Goal: Obtain resource: Download file/media

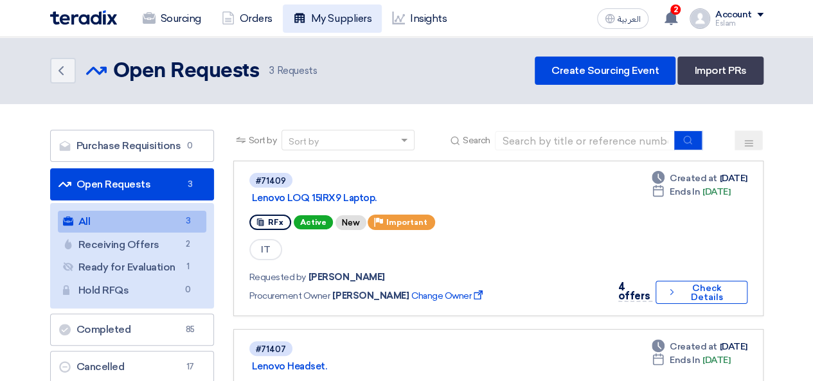
click at [314, 25] on link "My Suppliers" at bounding box center [332, 19] width 99 height 28
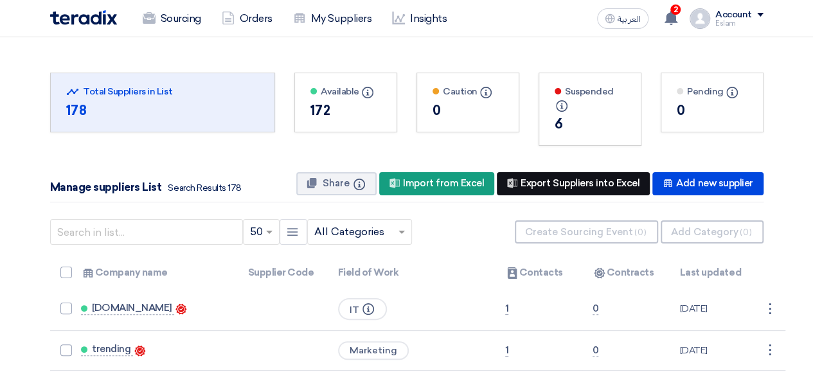
click at [540, 180] on div "New Supplier Export Suppliers into Excel" at bounding box center [573, 183] width 153 height 23
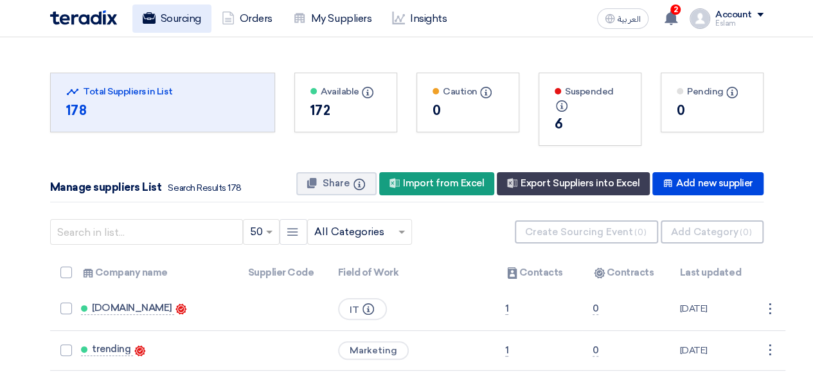
click at [167, 14] on link "Sourcing" at bounding box center [171, 19] width 79 height 28
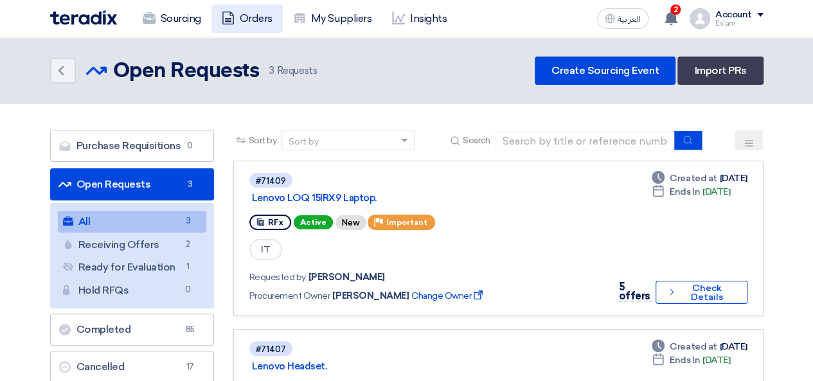
click at [255, 7] on link "Orders" at bounding box center [247, 19] width 71 height 28
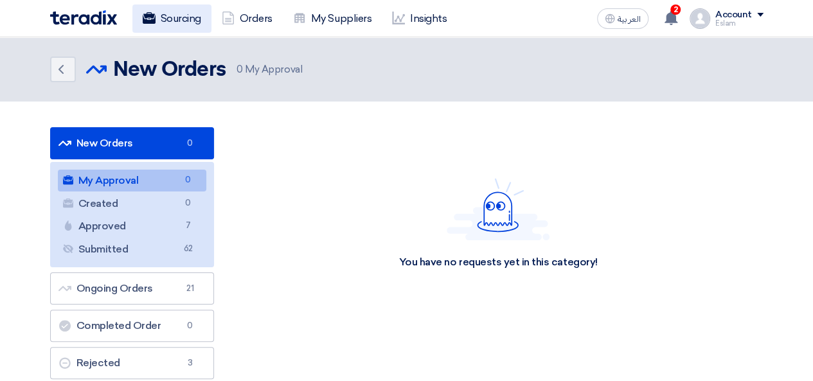
click at [153, 30] on link "Sourcing" at bounding box center [171, 19] width 79 height 28
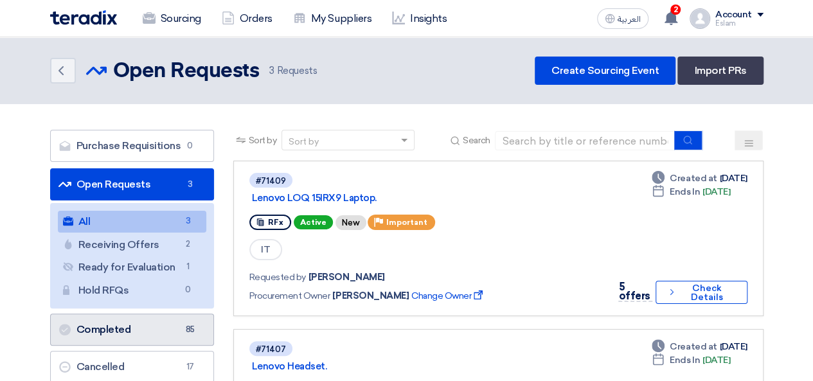
click at [148, 329] on link "Completed Completed 85" at bounding box center [132, 330] width 164 height 32
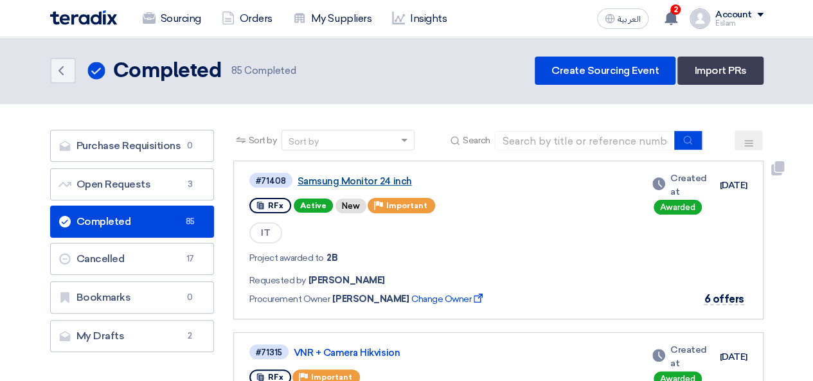
click at [358, 180] on link "Samsung Monitor 24 inch" at bounding box center [458, 182] width 321 height 12
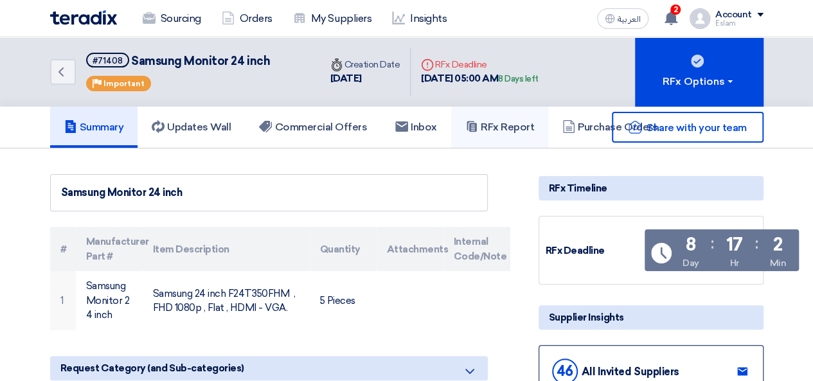
click at [518, 118] on link "RFx Report" at bounding box center [499, 127] width 97 height 41
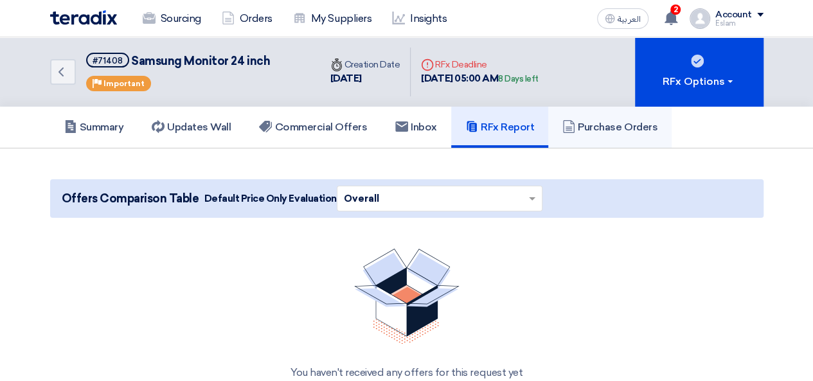
click at [597, 126] on h5 "Purchase Orders" at bounding box center [610, 127] width 95 height 13
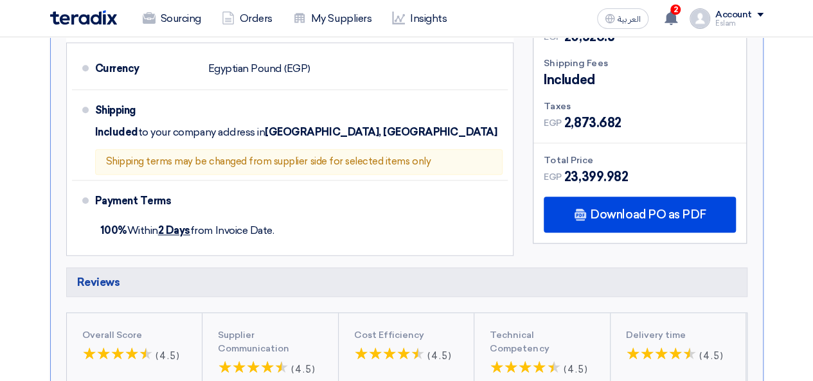
scroll to position [550, 0]
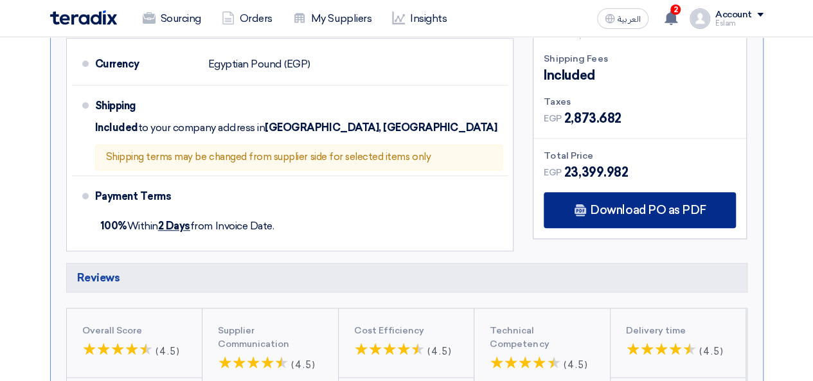
click at [669, 209] on div "Download PO as PDF" at bounding box center [640, 210] width 192 height 36
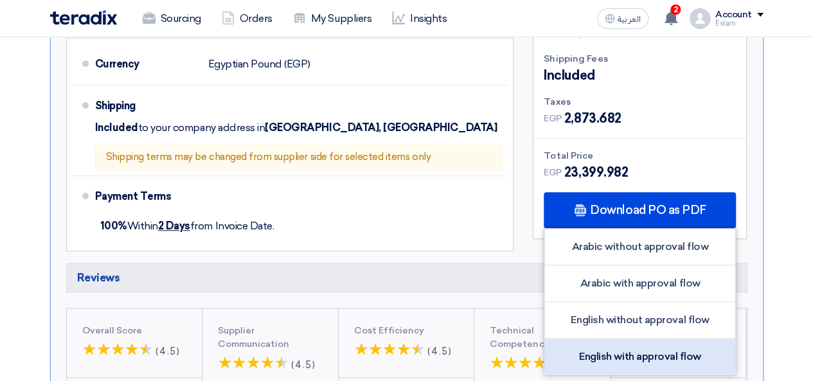
click at [628, 341] on div "English with approval flow" at bounding box center [640, 357] width 191 height 36
